Goal: Task Accomplishment & Management: Use online tool/utility

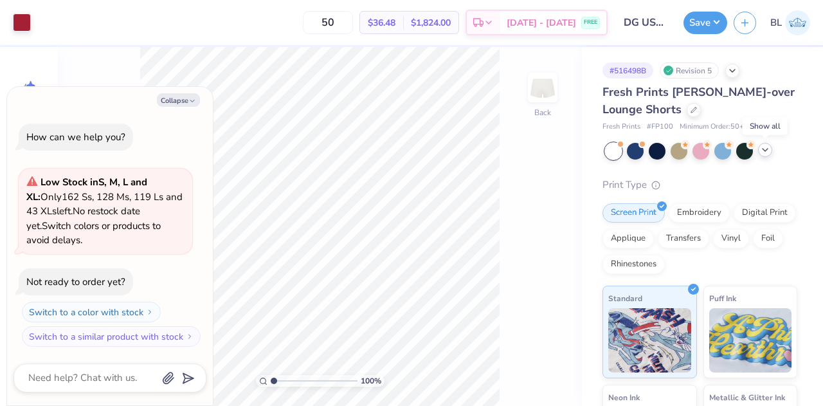
click at [762, 152] on icon at bounding box center [765, 150] width 10 height 10
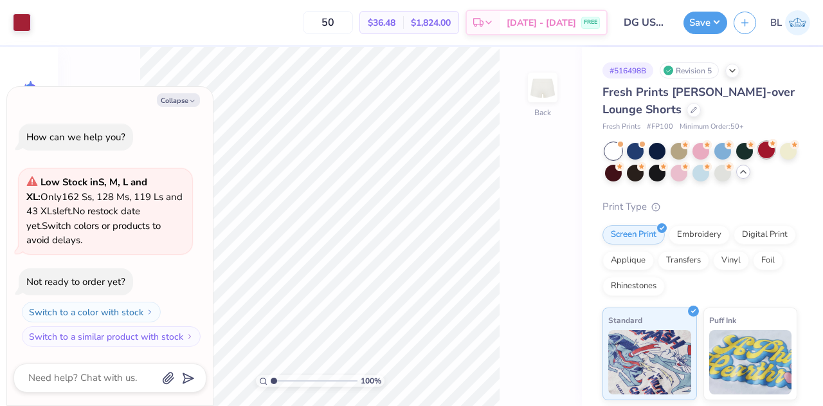
click at [763, 149] on div at bounding box center [766, 150] width 17 height 17
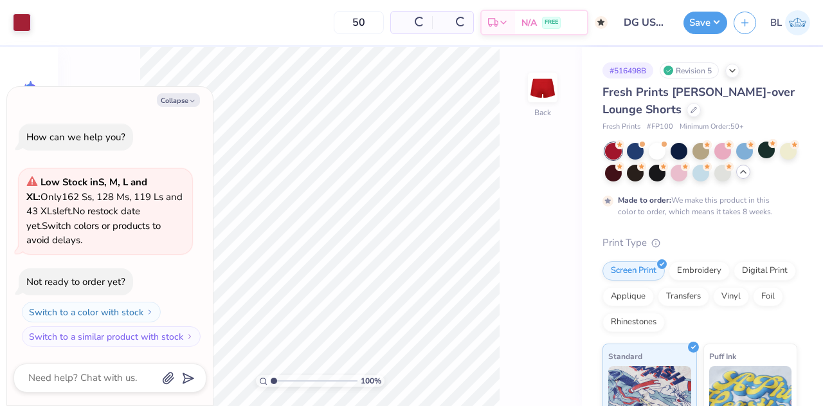
scroll to position [53, 0]
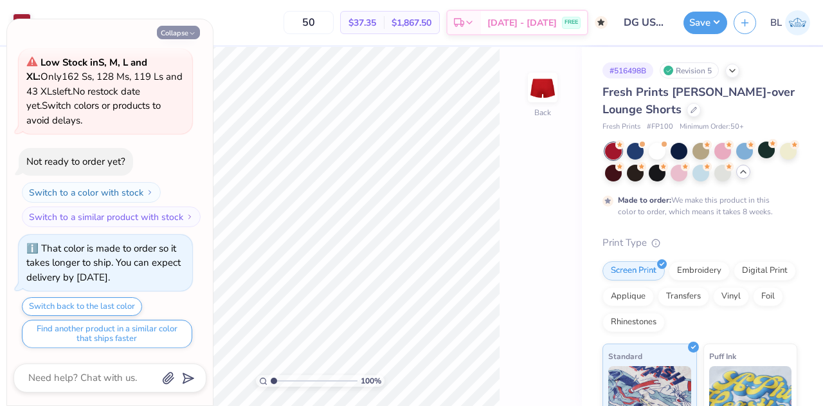
click at [189, 30] on icon "button" at bounding box center [192, 34] width 8 height 8
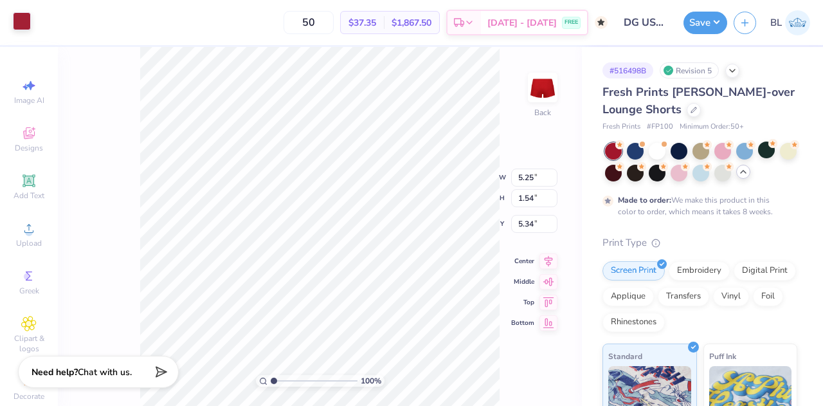
click at [15, 21] on div at bounding box center [22, 21] width 18 height 18
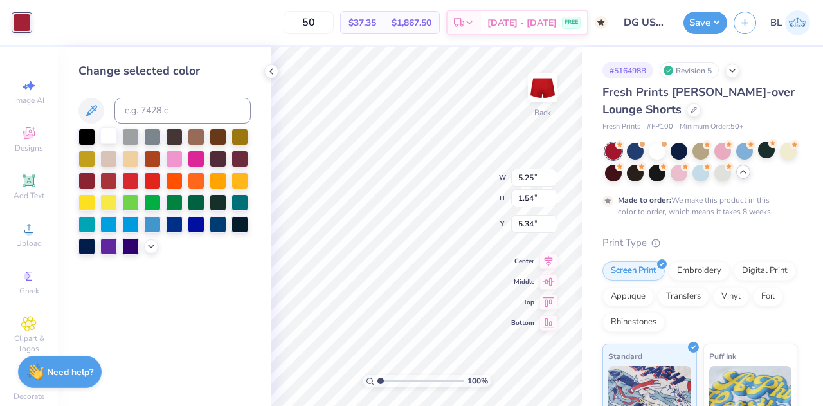
click at [111, 134] on div at bounding box center [108, 135] width 17 height 17
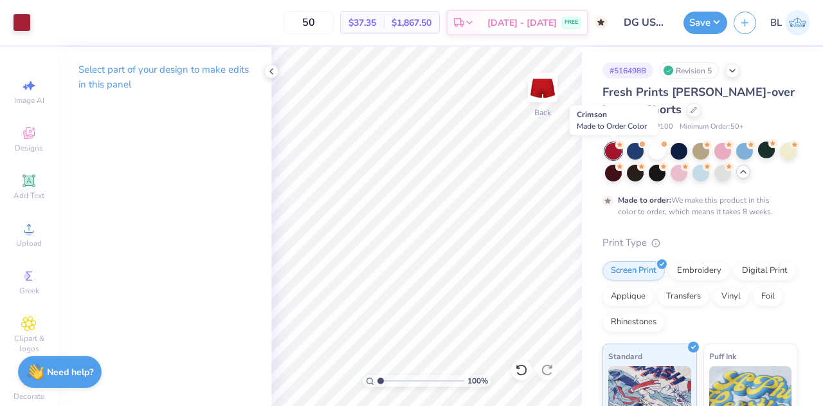
click at [614, 151] on div at bounding box center [613, 151] width 17 height 17
click at [276, 72] on icon at bounding box center [271, 71] width 10 height 10
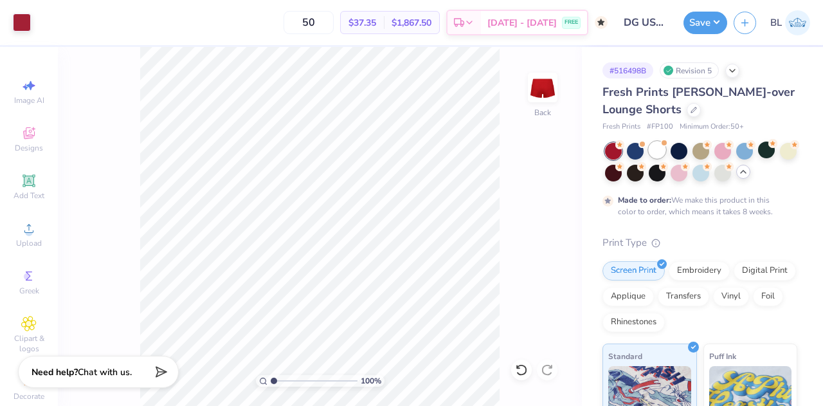
click at [660, 156] on div at bounding box center [657, 150] width 17 height 17
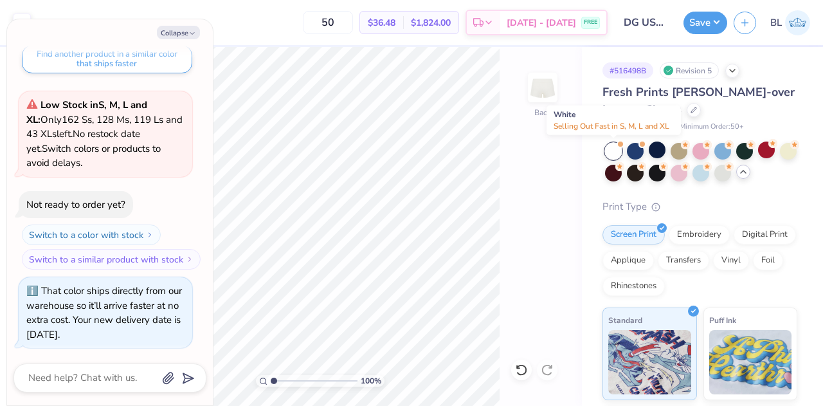
click at [616, 150] on div at bounding box center [613, 151] width 17 height 17
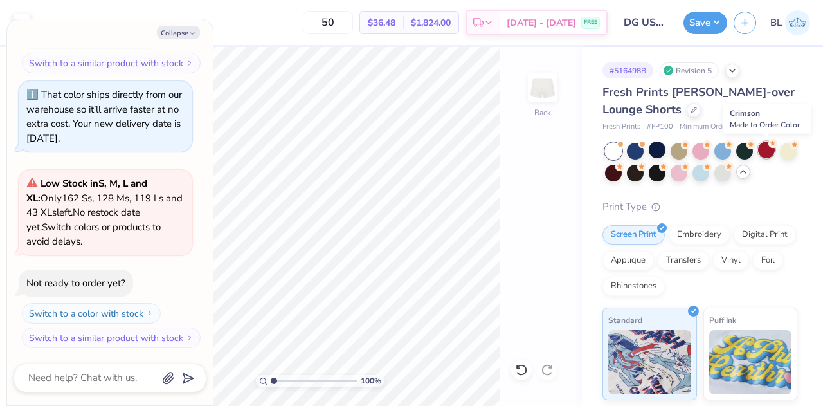
click at [769, 151] on div at bounding box center [766, 150] width 17 height 17
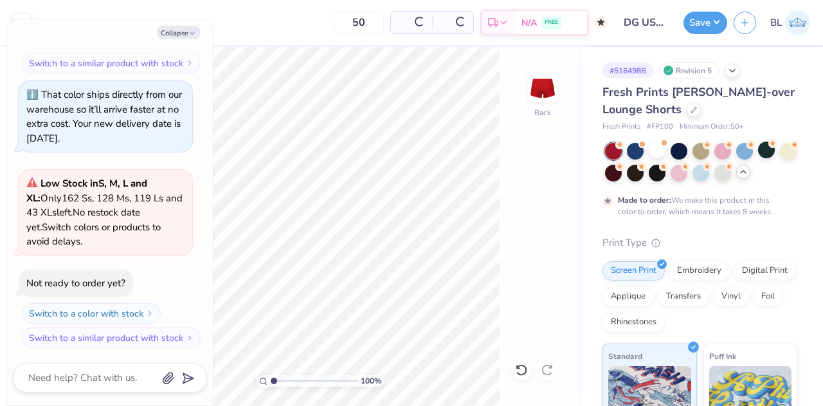
scroll to position [644, 0]
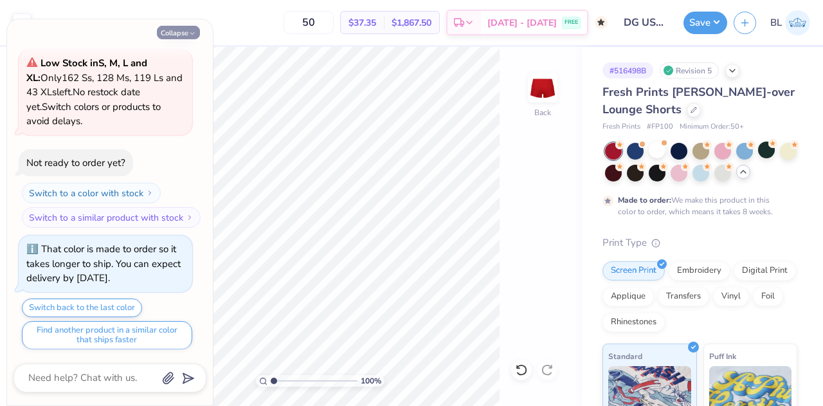
click at [188, 34] on icon "button" at bounding box center [192, 34] width 8 height 8
type textarea "x"
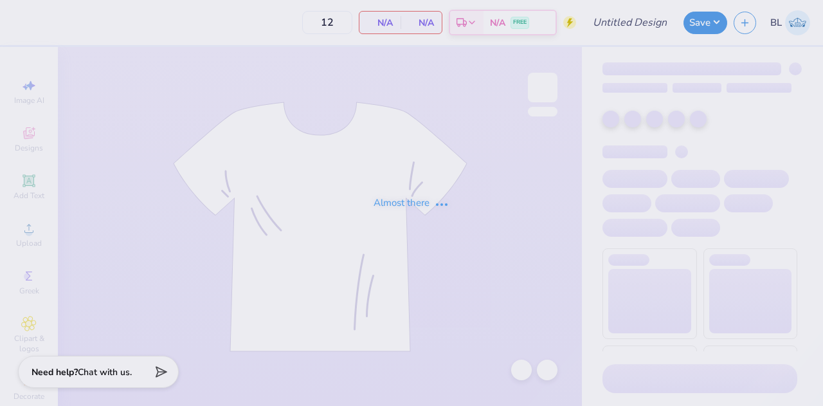
type input "DG USC Mini Shorts"
type input "50"
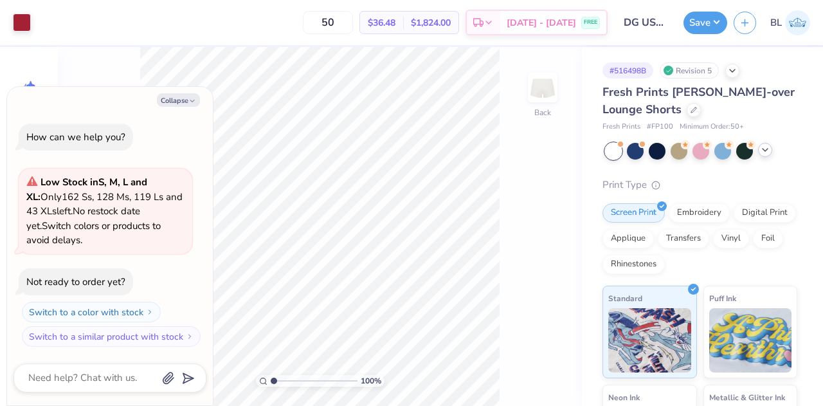
click at [763, 151] on icon at bounding box center [765, 150] width 10 height 10
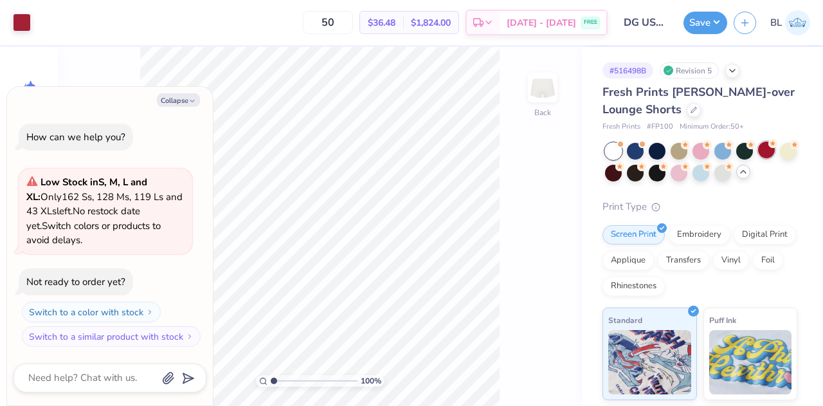
click at [764, 145] on div at bounding box center [766, 150] width 17 height 17
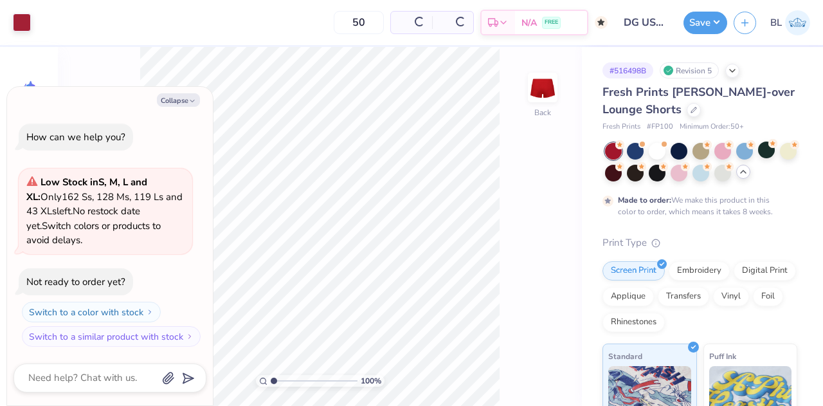
scroll to position [53, 0]
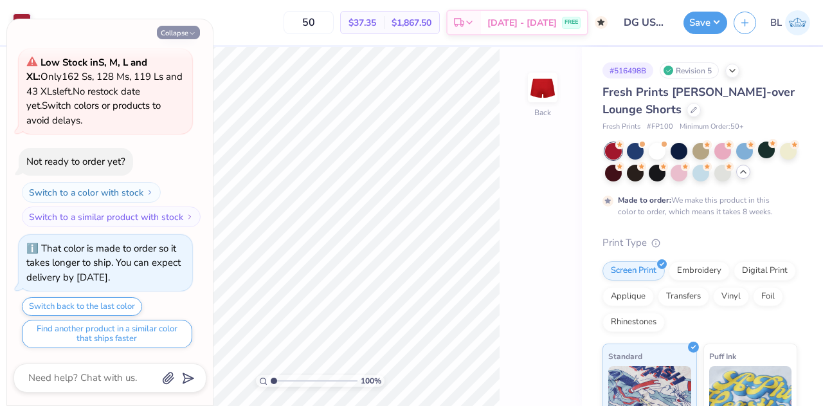
click at [192, 34] on polyline "button" at bounding box center [192, 34] width 4 height 2
type textarea "x"
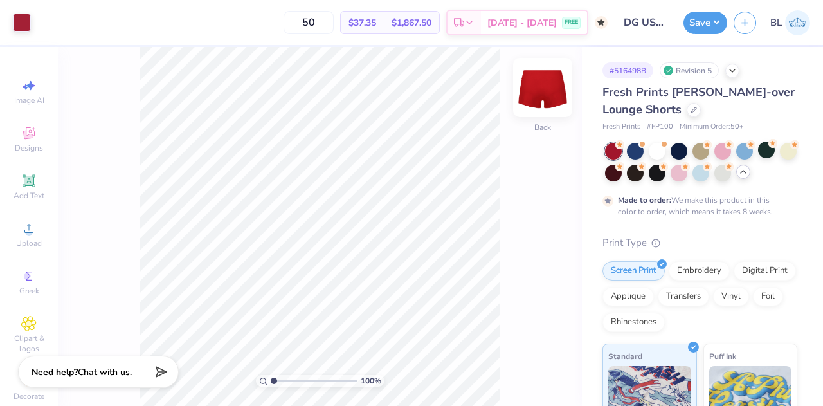
click at [551, 86] on img at bounding box center [542, 87] width 51 height 51
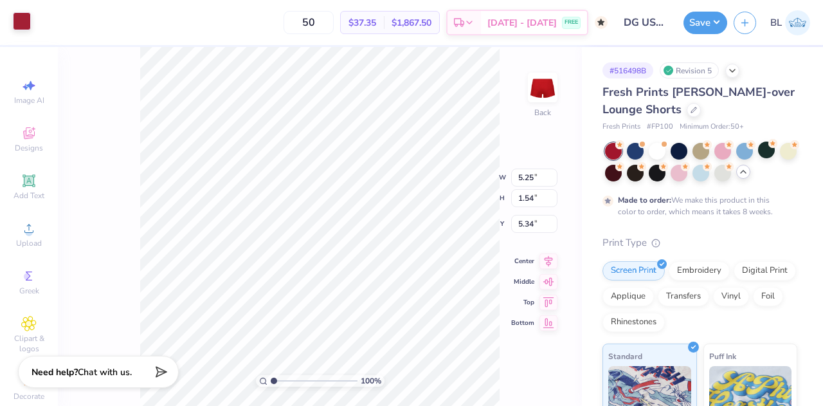
click at [18, 21] on div at bounding box center [22, 21] width 18 height 18
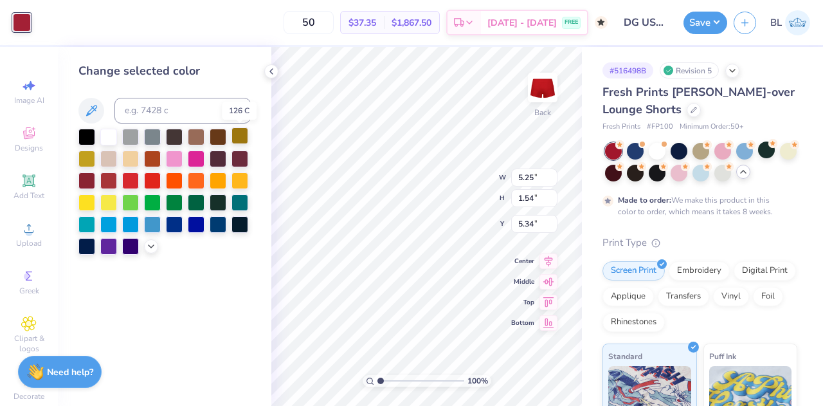
click at [238, 136] on div at bounding box center [240, 135] width 17 height 17
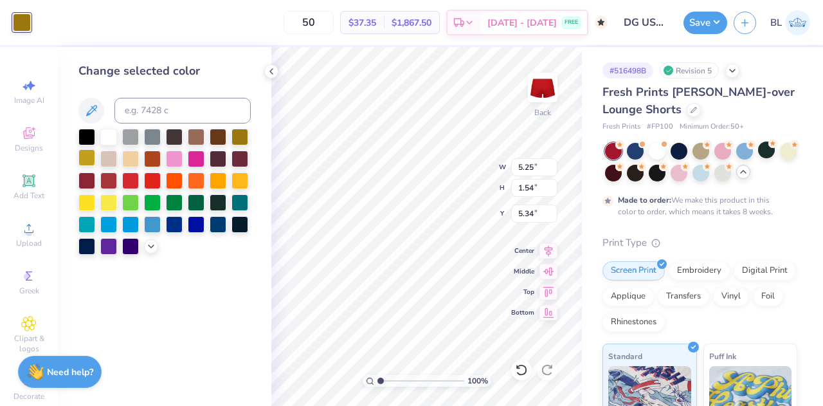
click at [90, 156] on div at bounding box center [86, 157] width 17 height 17
click at [84, 204] on div at bounding box center [86, 201] width 17 height 17
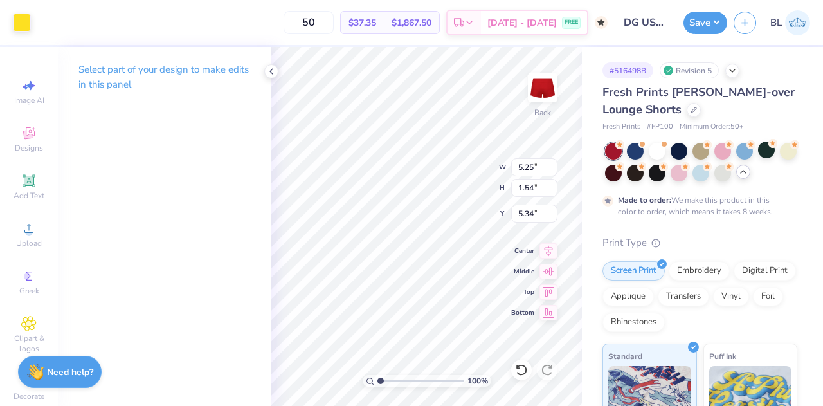
type input "5.46"
type input "5.22"
type input "5.23"
type input "1.62"
type input "5.25"
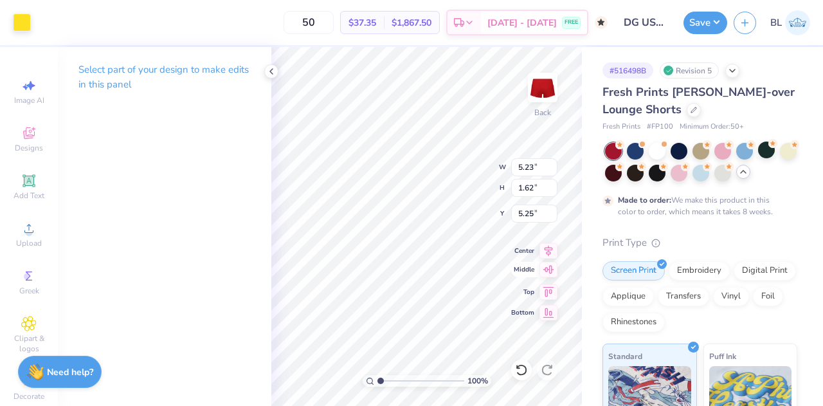
type input "5.25"
type input "1.51"
type input "5.12"
type input "5.23"
type input "1.64"
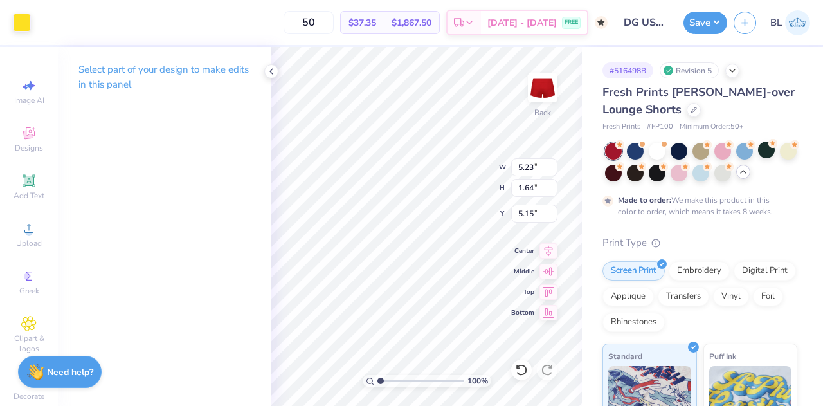
type input "5.15"
click at [706, 20] on button "Save" at bounding box center [706, 21] width 44 height 23
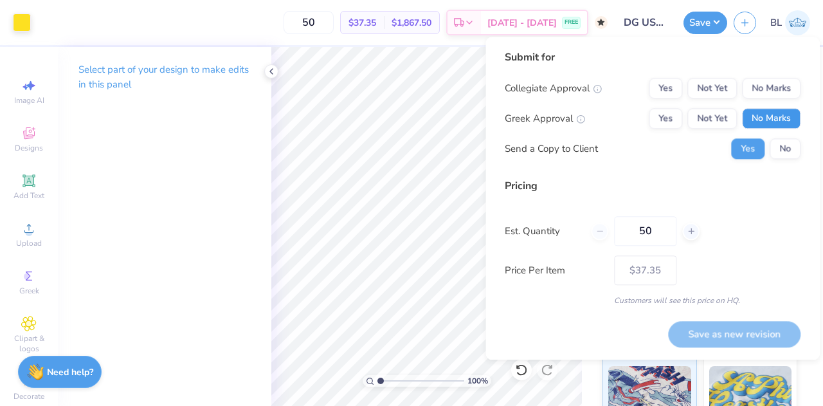
click at [769, 117] on button "No Marks" at bounding box center [771, 118] width 59 height 21
click at [672, 118] on button "Yes" at bounding box center [665, 118] width 33 height 21
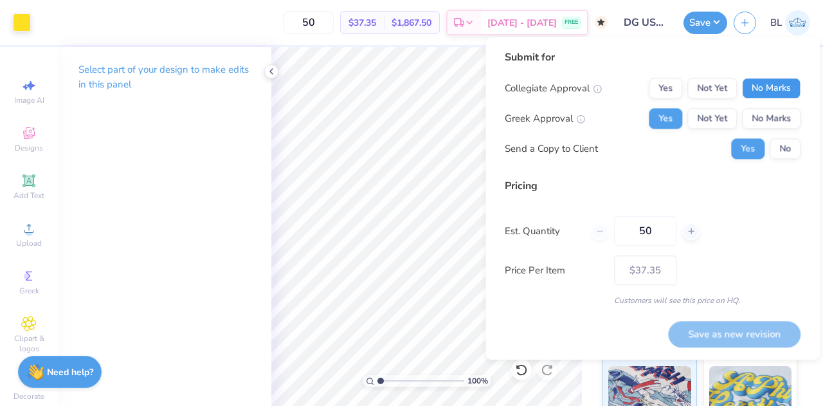
click at [762, 91] on button "No Marks" at bounding box center [771, 88] width 59 height 21
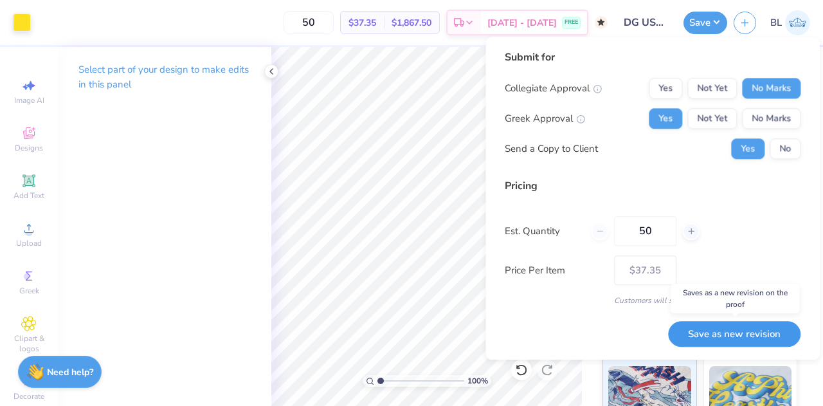
click at [740, 335] on button "Save as new revision" at bounding box center [734, 334] width 132 height 26
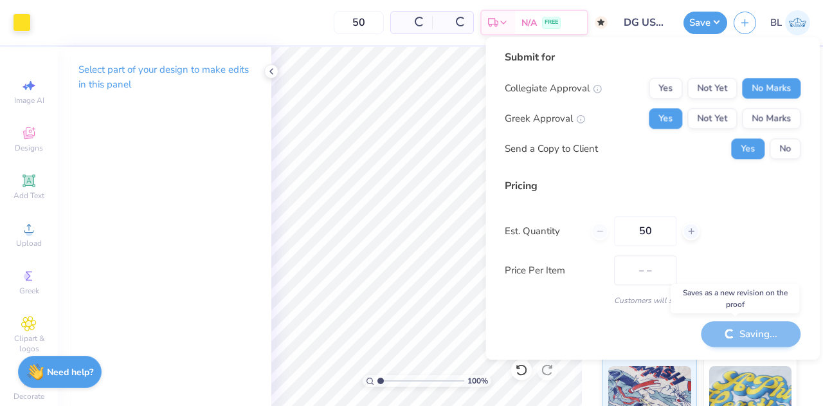
type input "$37.35"
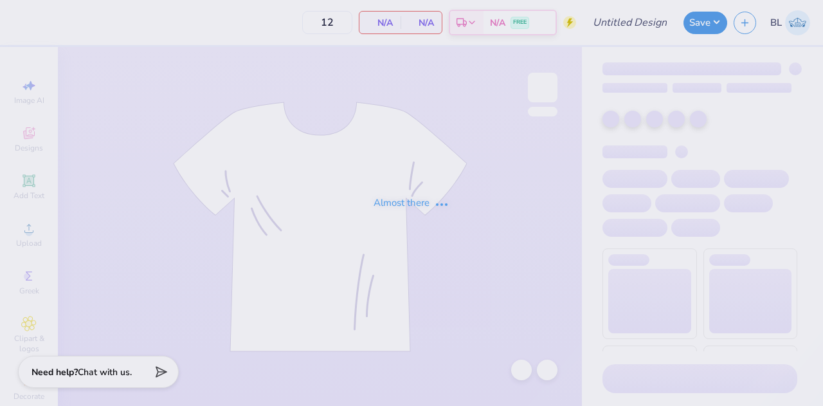
type input "DG USC Mini Shorts"
type input "50"
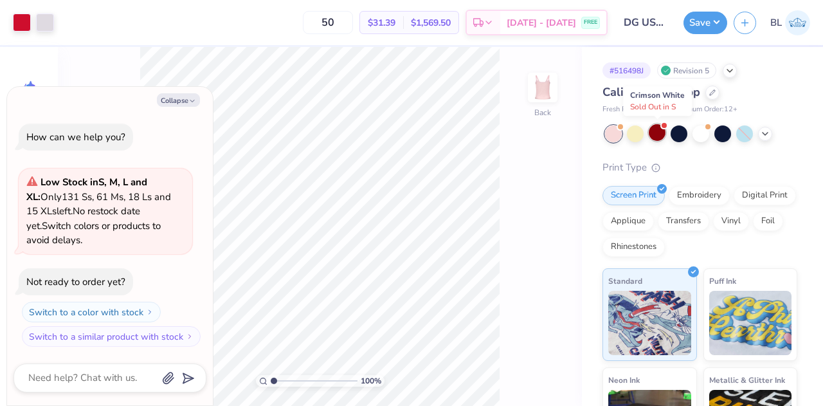
click at [658, 132] on div at bounding box center [657, 132] width 17 height 17
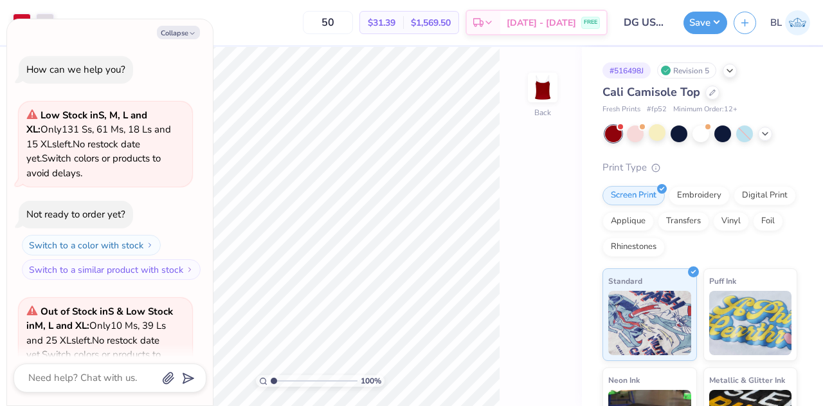
scroll to position [129, 0]
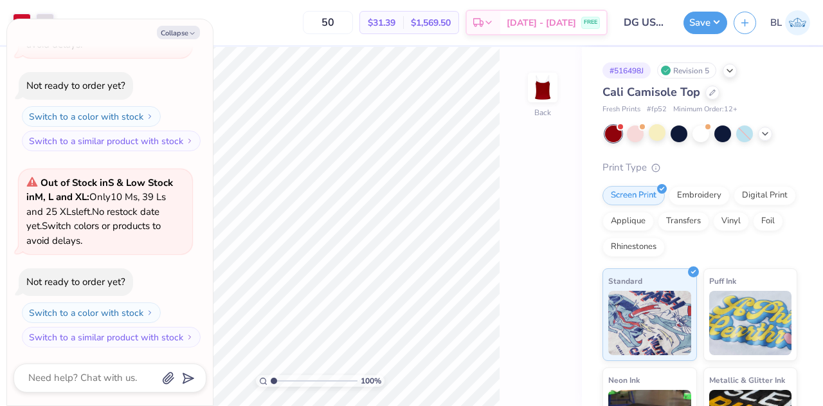
click at [772, 136] on div at bounding box center [701, 133] width 192 height 17
click at [766, 135] on icon at bounding box center [765, 132] width 10 height 10
type textarea "x"
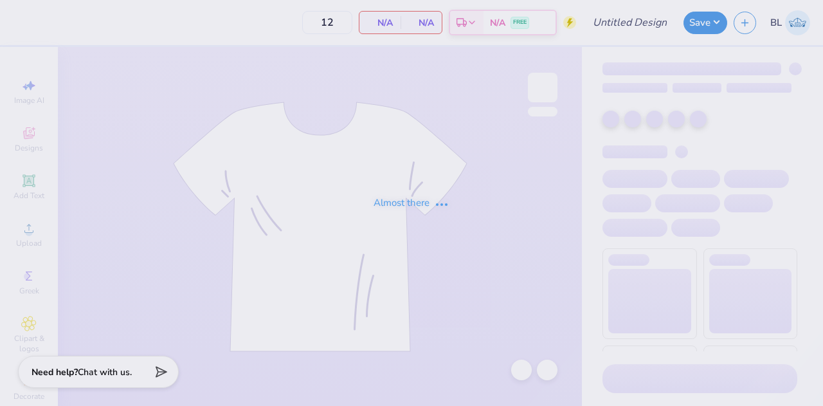
type input "DG USC Mini Shorts"
type input "50"
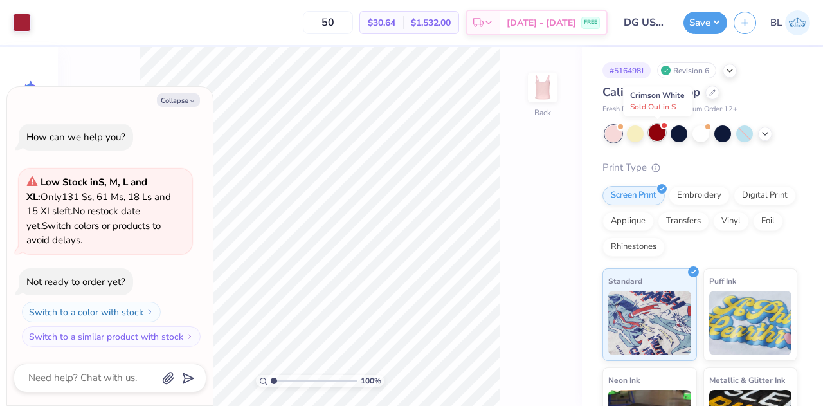
click at [660, 133] on div at bounding box center [657, 132] width 17 height 17
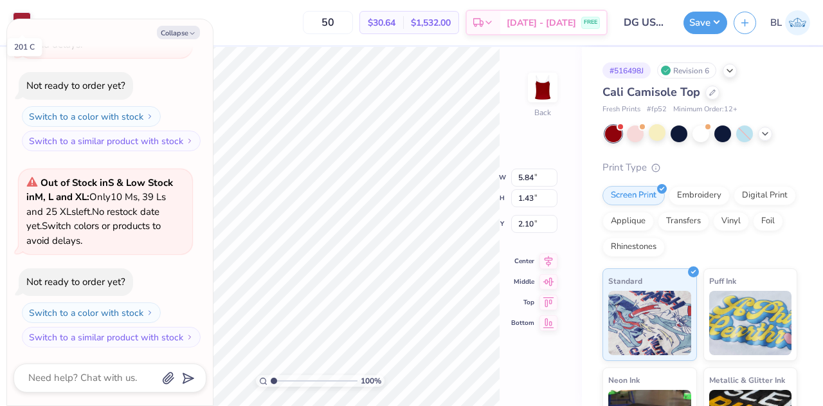
click at [21, 16] on div at bounding box center [22, 21] width 18 height 18
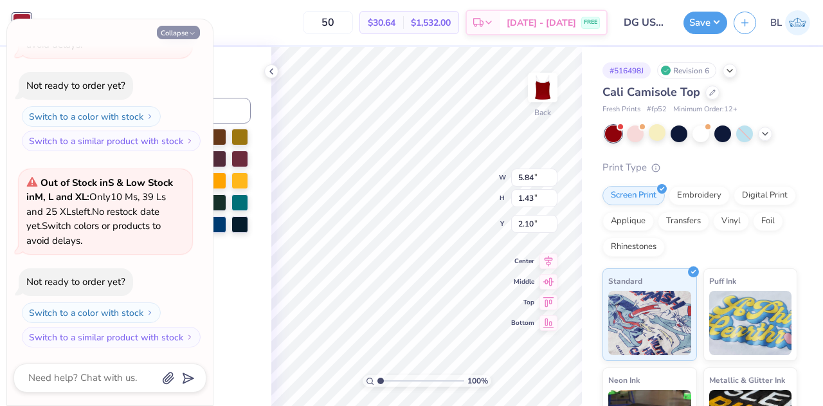
click at [179, 27] on button "Collapse" at bounding box center [178, 33] width 43 height 14
type textarea "x"
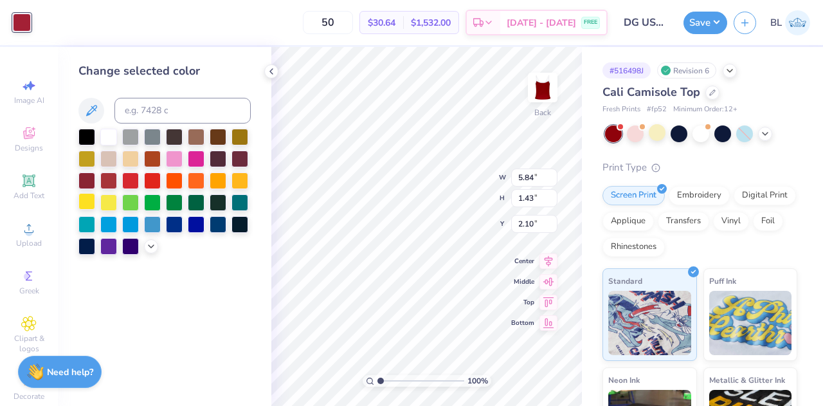
click at [87, 205] on div at bounding box center [86, 201] width 17 height 17
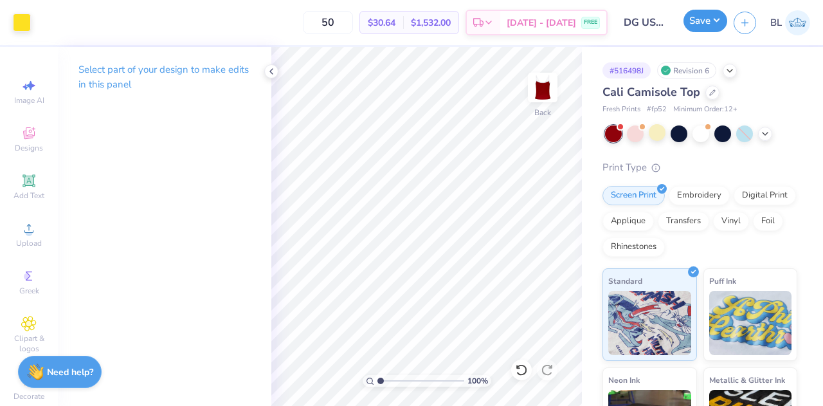
click at [715, 17] on button "Save" at bounding box center [706, 21] width 44 height 23
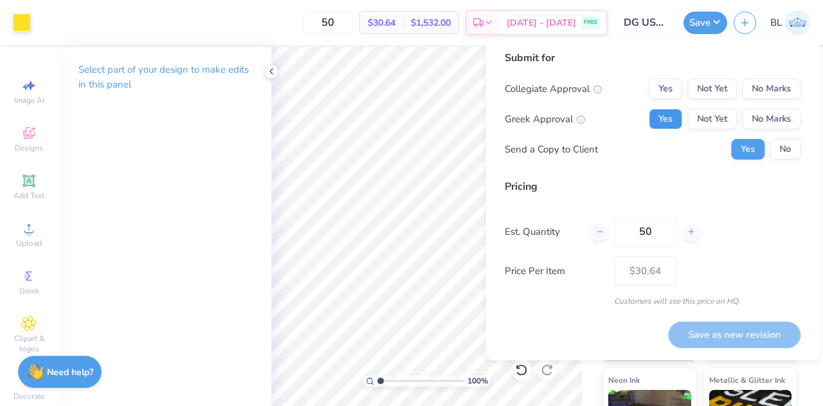
click at [678, 115] on button "Yes" at bounding box center [665, 119] width 33 height 21
click at [790, 95] on button "No Marks" at bounding box center [771, 88] width 59 height 21
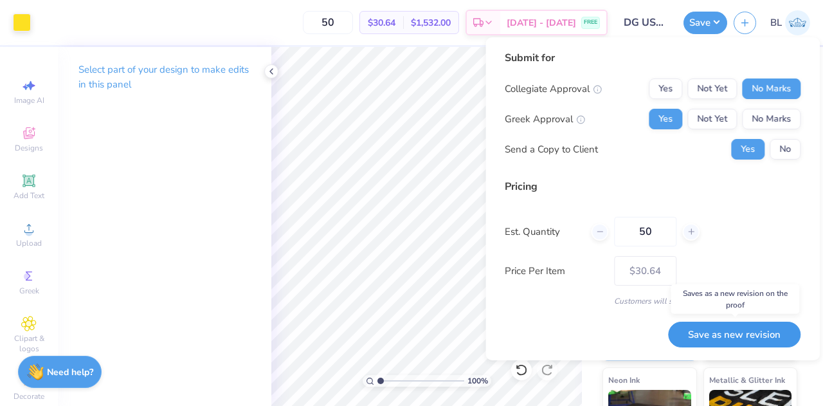
click at [727, 336] on button "Save as new revision" at bounding box center [734, 335] width 132 height 26
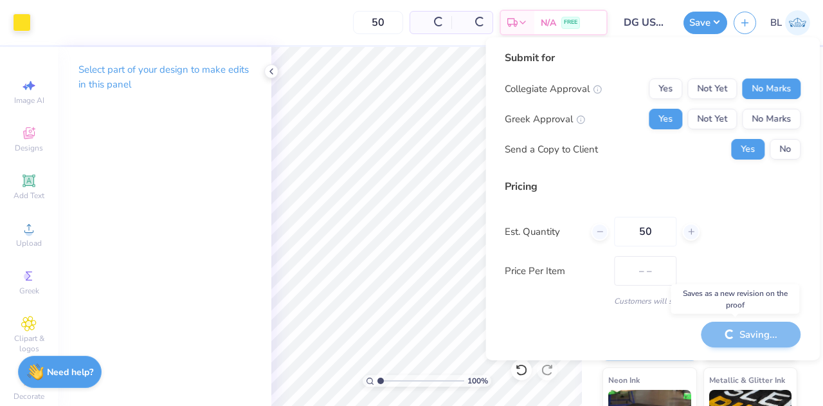
type input "$30.64"
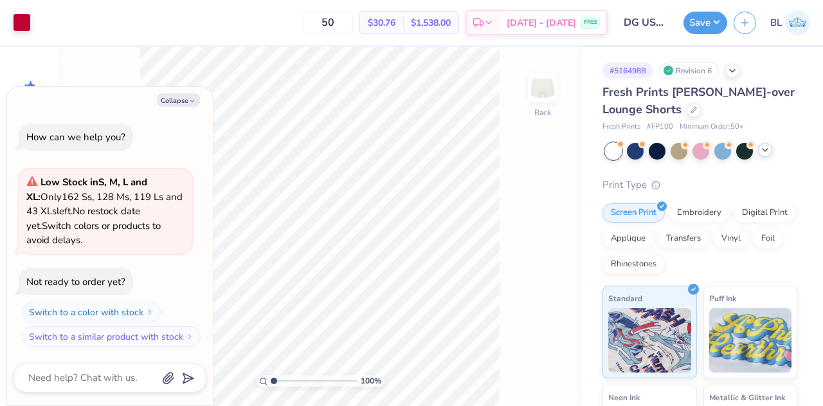
click at [766, 148] on icon at bounding box center [765, 150] width 10 height 10
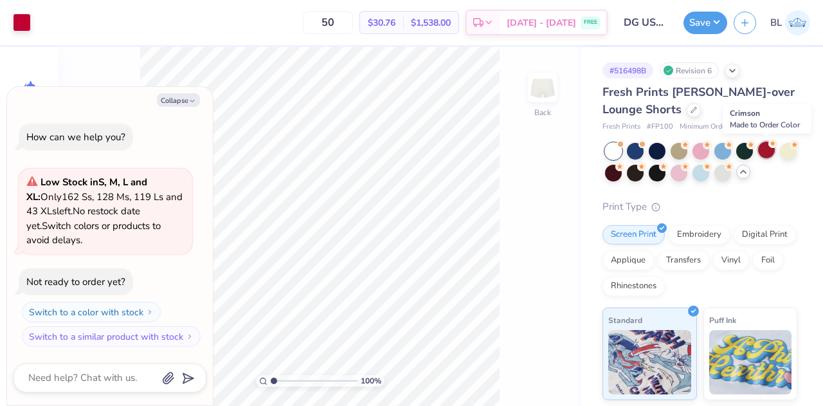
click at [766, 148] on div at bounding box center [766, 150] width 17 height 17
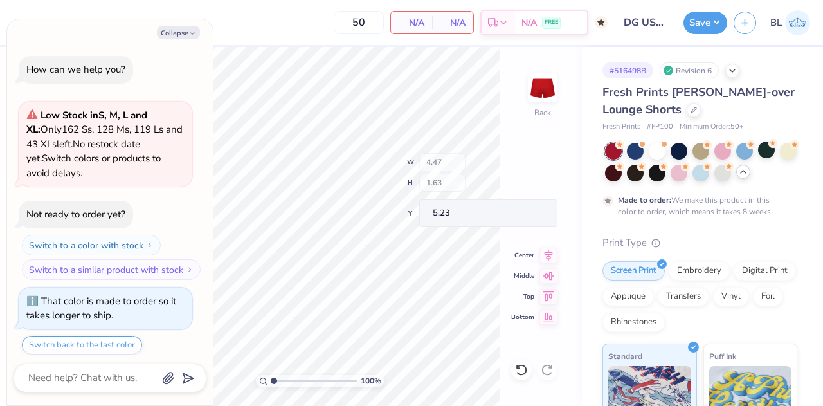
scroll to position [38, 0]
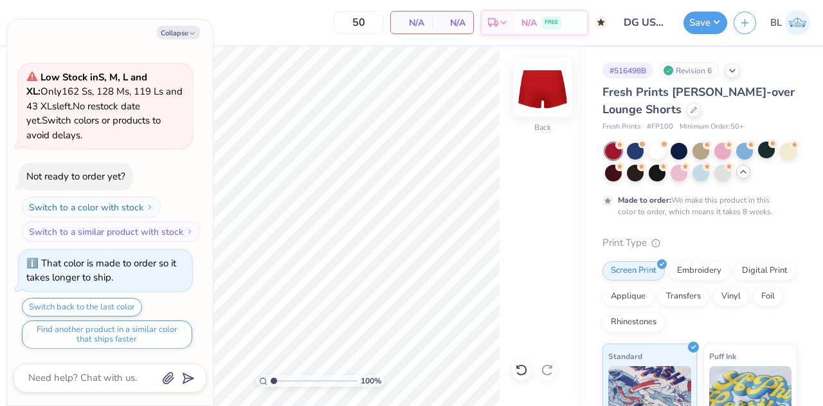
click at [544, 93] on img at bounding box center [542, 87] width 51 height 51
click at [179, 30] on button "Collapse" at bounding box center [178, 33] width 43 height 14
type textarea "x"
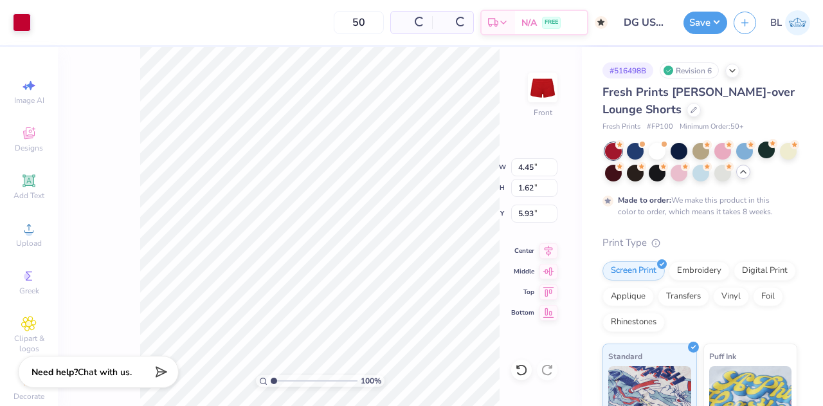
type input "5.93"
click at [746, 171] on polyline at bounding box center [743, 171] width 5 height 3
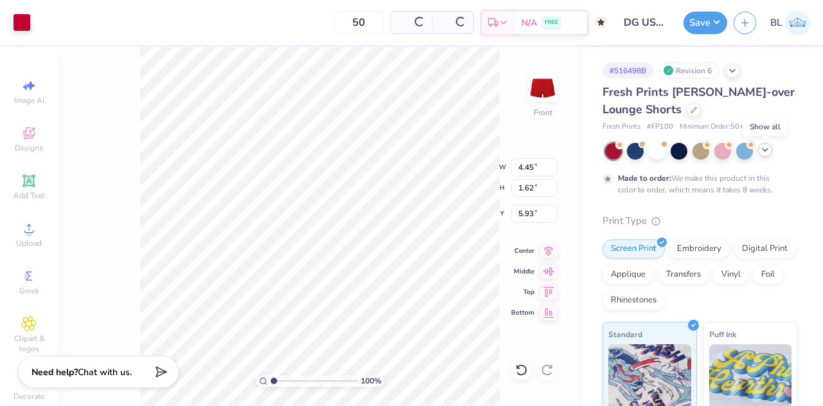
click at [765, 173] on div "Made to order: We make this product in this color to order, which means it take…" at bounding box center [697, 183] width 158 height 23
click at [765, 154] on icon at bounding box center [765, 150] width 10 height 10
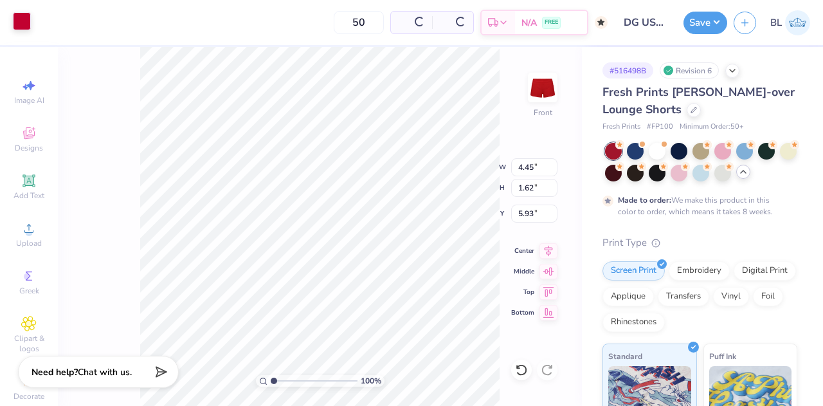
click at [18, 25] on div at bounding box center [22, 21] width 18 height 18
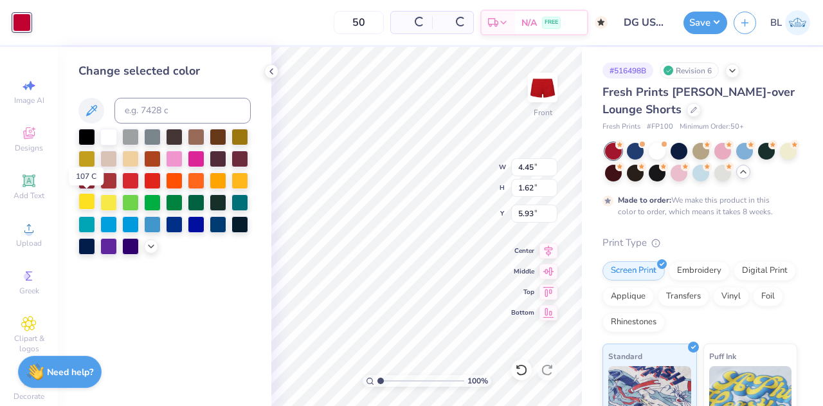
click at [87, 197] on div at bounding box center [86, 201] width 17 height 17
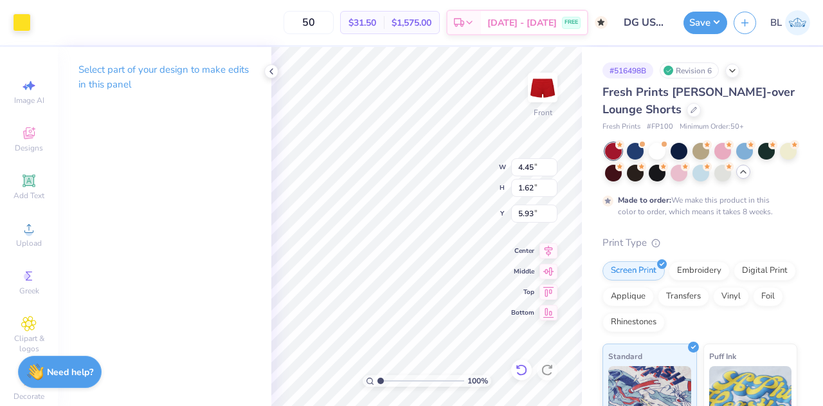
click at [537, 374] on div "100 % Front W 4.45 4.45 " H 1.62 1.62 " Y 5.93 5.93 " Center Middle Top Bottom" at bounding box center [426, 226] width 311 height 359
click at [509, 279] on div "100 % Front W 4.45 4.45 " H 1.62 1.62 " Y 5.93 5.93 " Center Middle Top Bottom" at bounding box center [426, 226] width 311 height 359
type input "6.38"
type input "6.19"
click at [693, 32] on div "Save" at bounding box center [706, 23] width 44 height 23
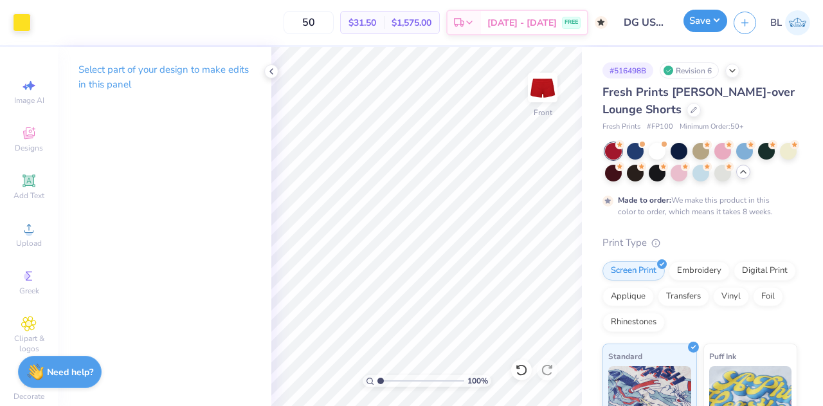
click at [699, 21] on button "Save" at bounding box center [706, 21] width 44 height 23
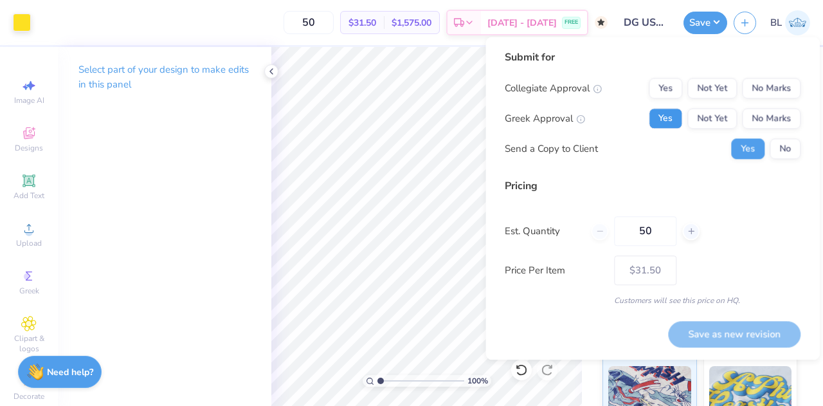
click at [678, 123] on button "Yes" at bounding box center [665, 118] width 33 height 21
click at [771, 83] on button "No Marks" at bounding box center [771, 88] width 59 height 21
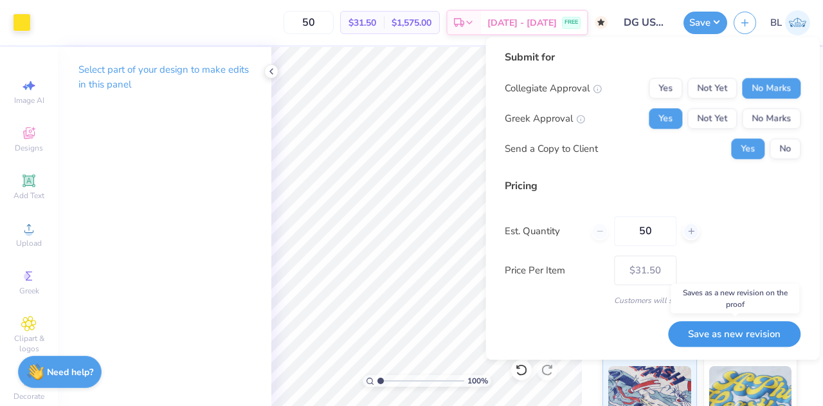
click at [767, 333] on button "Save as new revision" at bounding box center [734, 334] width 132 height 26
type input "– –"
